Goal: Task Accomplishment & Management: Use online tool/utility

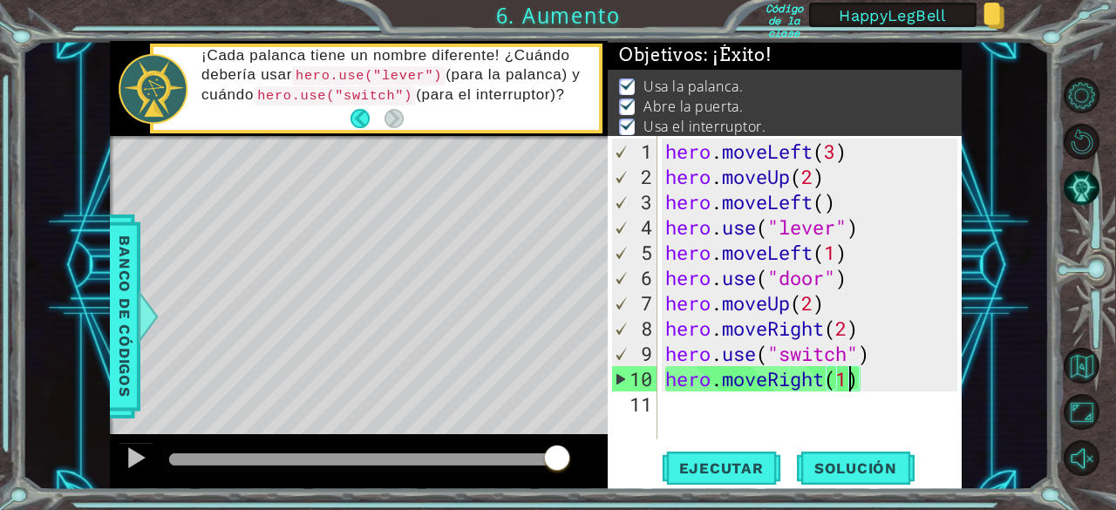
scroll to position [25, 0]
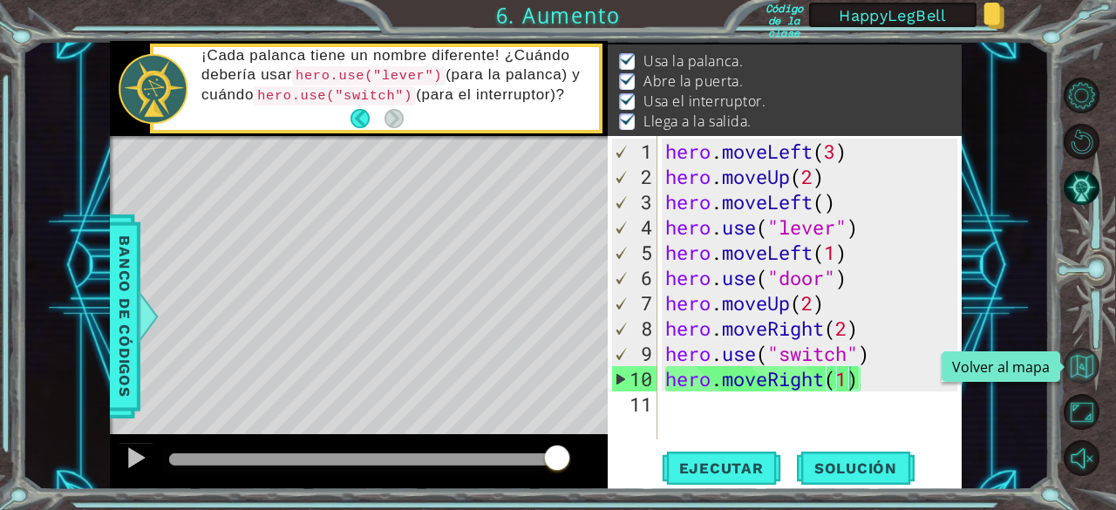
click at [1086, 362] on button "Volver al mapa" at bounding box center [1081, 366] width 36 height 36
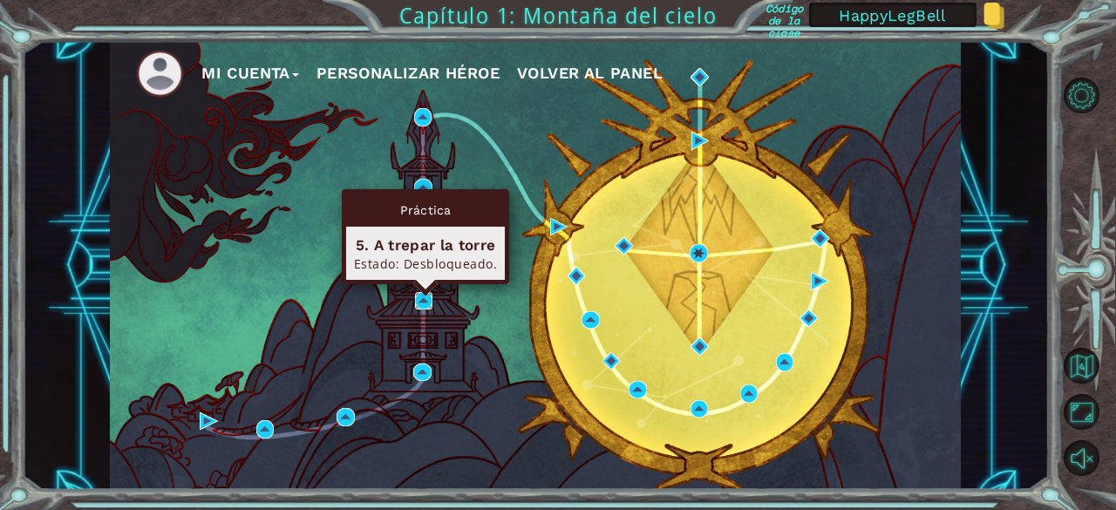
click at [418, 297] on img at bounding box center [423, 300] width 17 height 17
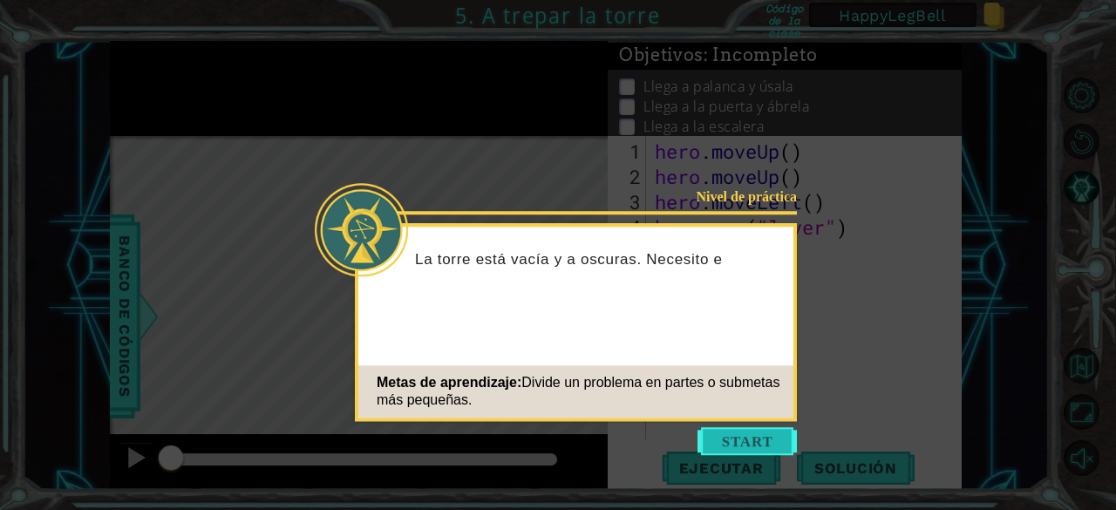
click at [726, 442] on button "Start" at bounding box center [746, 441] width 99 height 28
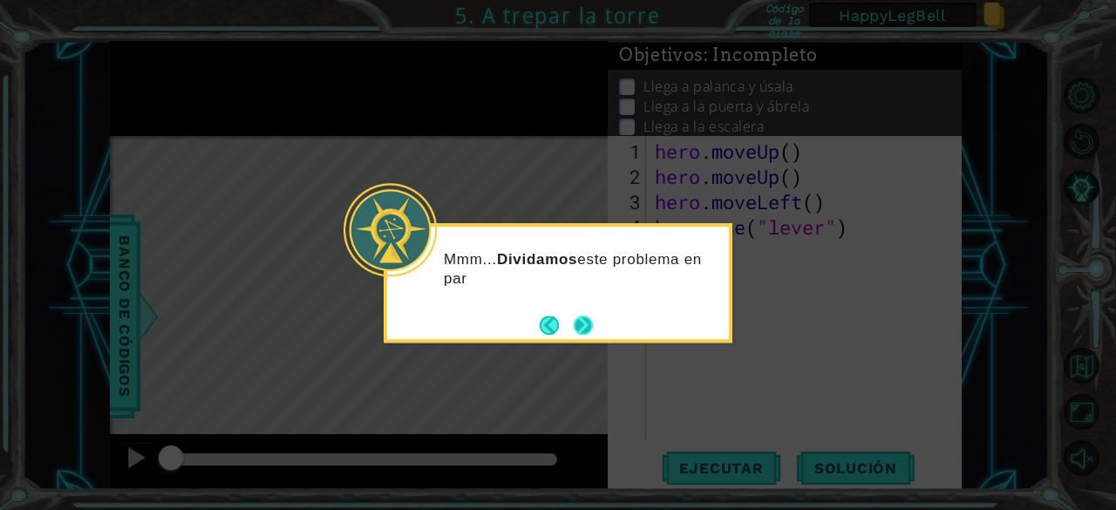
click at [589, 323] on button "Next" at bounding box center [583, 325] width 19 height 19
